Goal: Information Seeking & Learning: Compare options

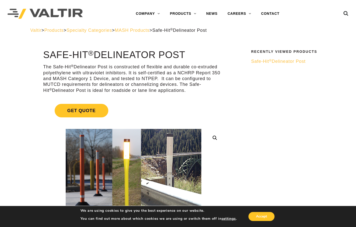
click at [299, 61] on span "Safe-Hit ® Delineator Post" at bounding box center [278, 61] width 54 height 5
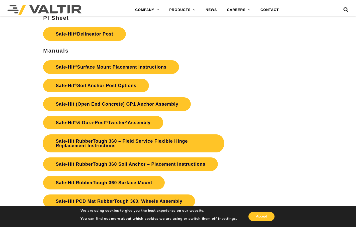
scroll to position [1152, 0]
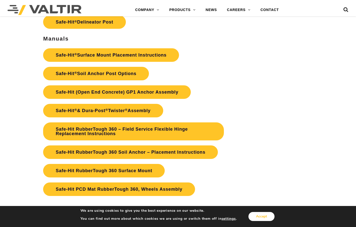
click at [260, 214] on button "Accept" at bounding box center [261, 216] width 26 height 9
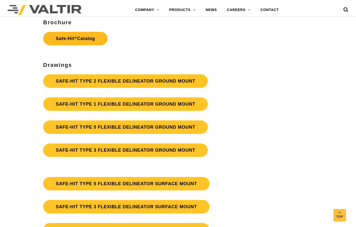
scroll to position [1353, 0]
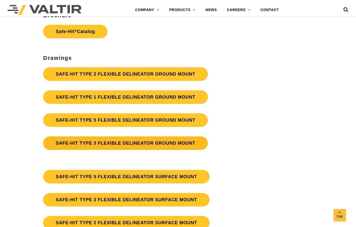
click at [99, 144] on link "SAFE-HIT TYPE 3 FLEXIBLE DELINEATOR GROUND MOUNT" at bounding box center [125, 144] width 165 height 14
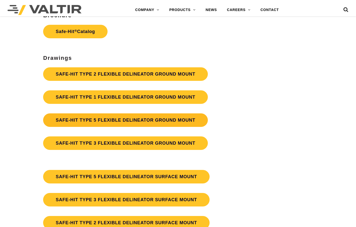
click at [177, 118] on link "SAFE-HIT TYPE 5 FLEXIBLE DELINEATOR GROUND MOUNT" at bounding box center [125, 120] width 165 height 14
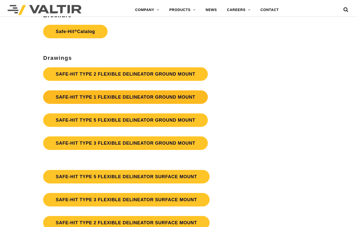
click at [166, 99] on link "SAFE-HIT TYPE 1 FLEXIBLE DELINEATOR GROUND MOUNT" at bounding box center [125, 97] width 165 height 14
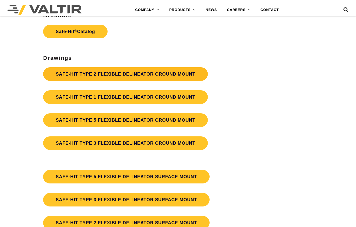
scroll to position [1353, 0]
click at [152, 76] on link "SAFE-HIT TYPE 2 FLEXIBLE DELINEATOR GROUND MOUNT" at bounding box center [125, 74] width 165 height 14
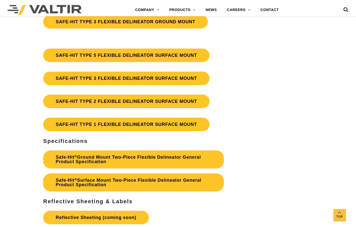
scroll to position [1478, 0]
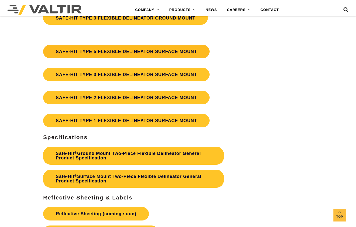
click at [164, 52] on link "SAFE-HIT TYPE 5 FLEXIBLE DELINEATOR SURFACE MOUNT" at bounding box center [126, 52] width 166 height 14
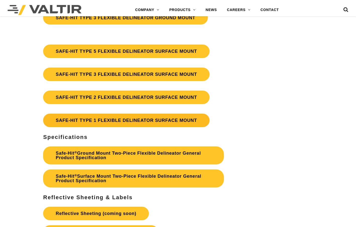
scroll to position [1478, 0]
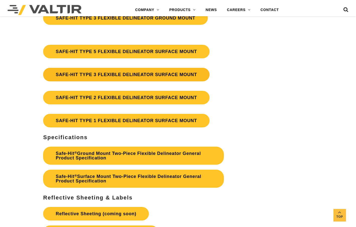
click at [151, 75] on link "SAFE-HIT TYPE 3 FLEXIBLE DELINEATOR SURFACE MOUNT" at bounding box center [126, 75] width 166 height 14
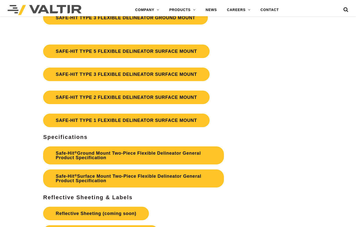
scroll to position [1478, 0]
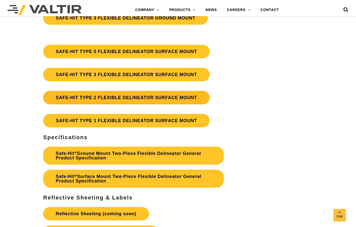
click at [155, 98] on link "SAFE-HIT TYPE 2 FLEXIBLE DELINEATOR SURFACE MOUNT" at bounding box center [126, 98] width 166 height 14
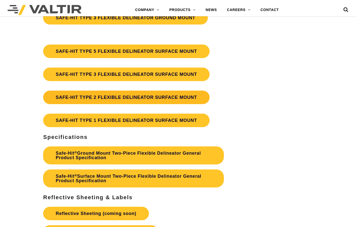
scroll to position [1478, 0]
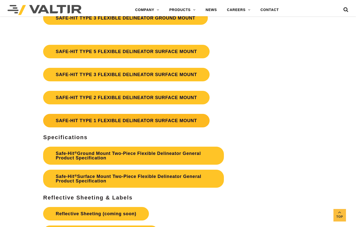
click at [134, 114] on link "SAFE-HIT TYPE 1 FLEXIBLE DELINEATOR SURFACE MOUNT" at bounding box center [126, 121] width 166 height 14
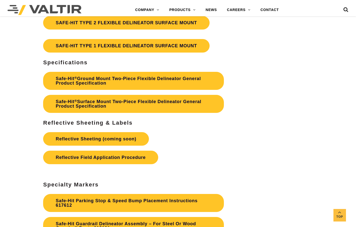
scroll to position [1553, 0]
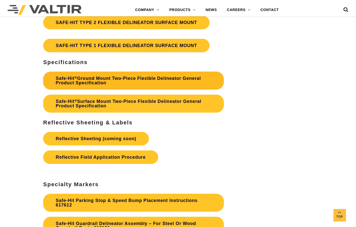
click at [102, 80] on link "Safe-Hit ® Ground Mount Two-Piece Flexible Delineator General Product Specifica…" at bounding box center [133, 81] width 180 height 18
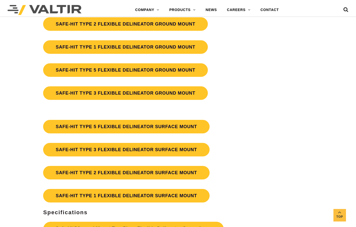
scroll to position [1378, 0]
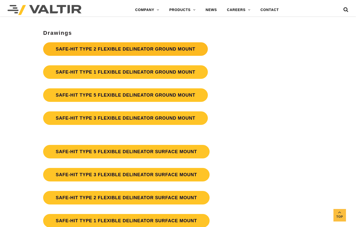
click at [127, 47] on link "SAFE-HIT TYPE 2 FLEXIBLE DELINEATOR GROUND MOUNT" at bounding box center [125, 49] width 165 height 14
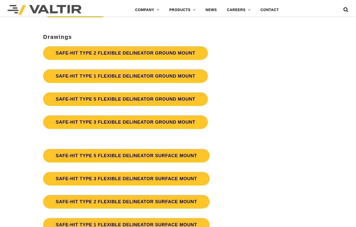
scroll to position [1378, 0]
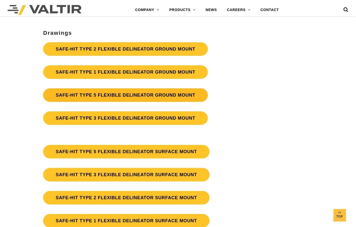
click at [134, 96] on link "SAFE-HIT TYPE 5 FLEXIBLE DELINEATOR GROUND MOUNT" at bounding box center [125, 95] width 165 height 14
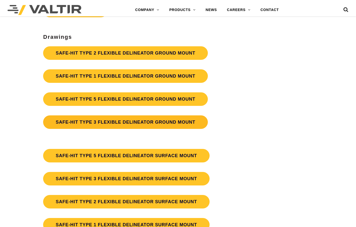
scroll to position [1378, 0]
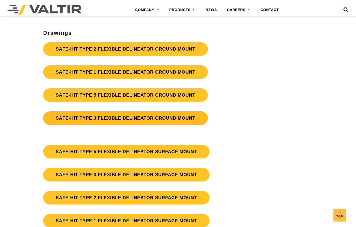
click at [110, 115] on link "SAFE-HIT TYPE 3 FLEXIBLE DELINEATOR GROUND MOUNT" at bounding box center [125, 118] width 165 height 14
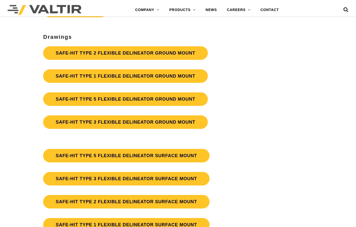
scroll to position [1378, 0]
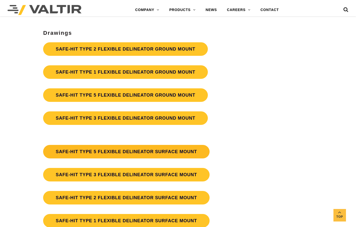
click at [143, 151] on link "SAFE-HIT TYPE 5 FLEXIBLE DELINEATOR SURFACE MOUNT" at bounding box center [126, 152] width 166 height 14
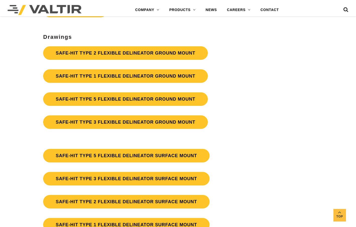
scroll to position [1378, 0]
